Goal: Entertainment & Leisure: Consume media (video, audio)

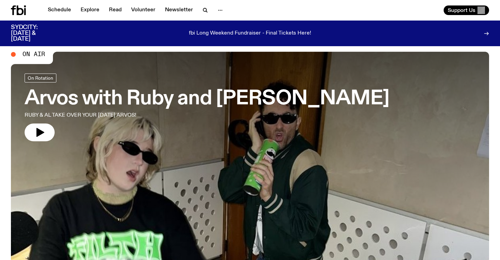
scroll to position [13, 0]
click at [103, 103] on h3 "Arvos with Ruby and [PERSON_NAME]" at bounding box center [207, 98] width 365 height 19
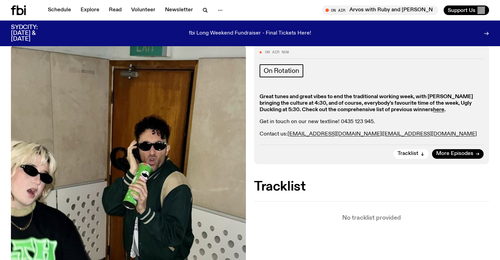
scroll to position [124, 0]
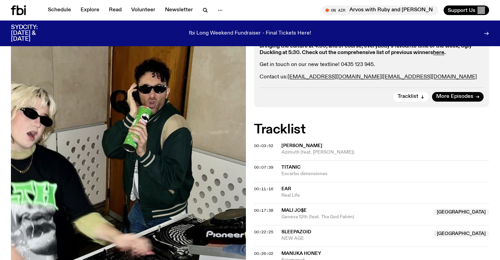
scroll to position [185, 0]
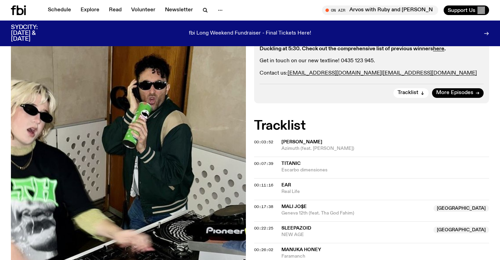
scroll to position [185, 0]
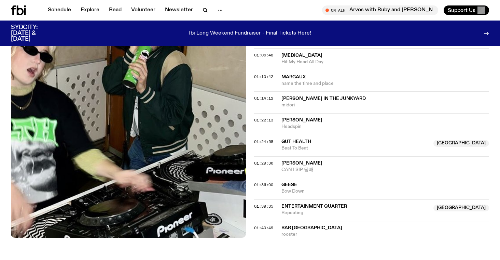
scroll to position [583, 0]
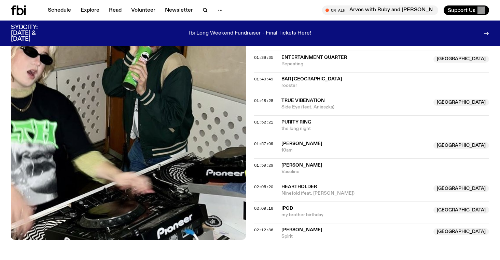
scroll to position [669, 0]
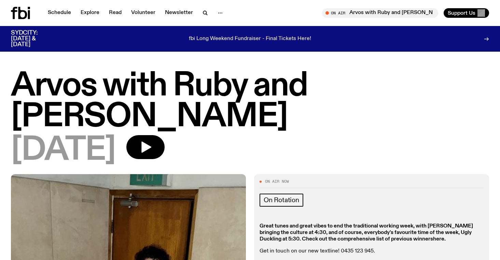
click at [433, 236] on strong "here" at bounding box center [438, 238] width 11 height 5
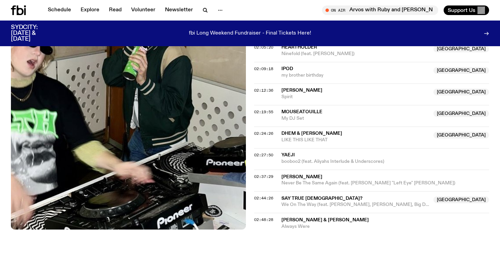
scroll to position [861, 0]
